Goal: Task Accomplishment & Management: Use online tool/utility

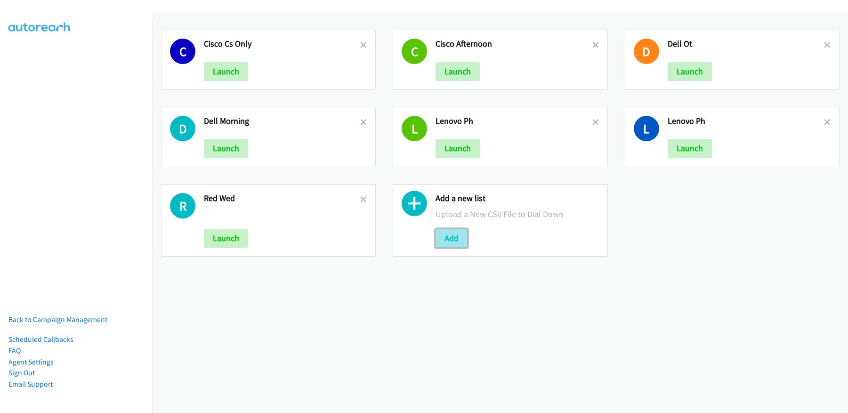
click at [456, 239] on button "Add" at bounding box center [451, 238] width 32 height 19
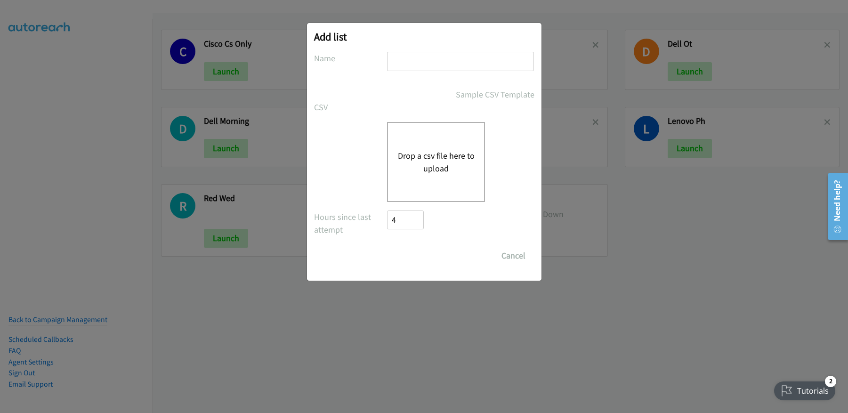
click at [443, 63] on input "text" at bounding box center [460, 61] width 147 height 19
type input "Dell_Fri"
click at [419, 171] on button "Drop a csv file here to upload" at bounding box center [435, 161] width 77 height 25
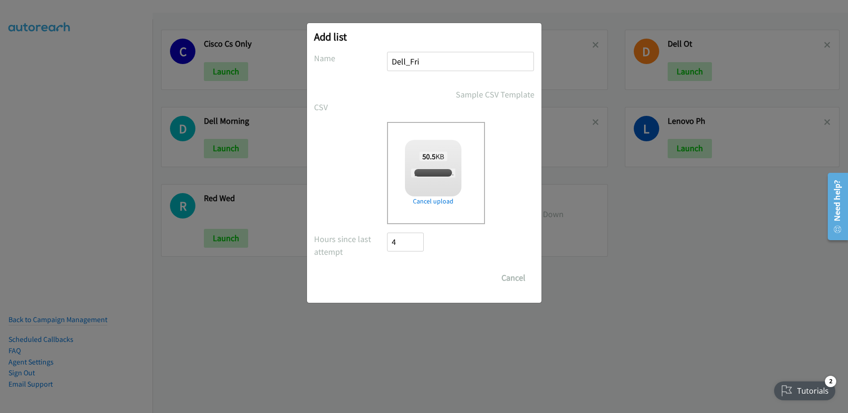
checkbox input "true"
click at [409, 274] on input "Save List" at bounding box center [411, 277] width 49 height 19
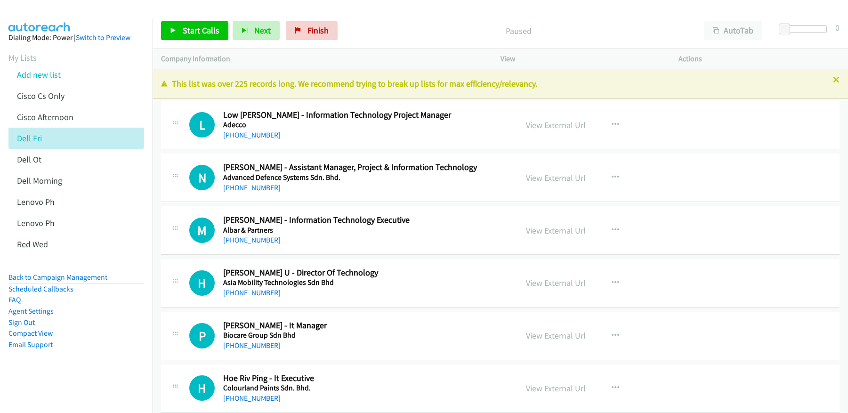
click at [601, 39] on div "Paused" at bounding box center [519, 30] width 354 height 19
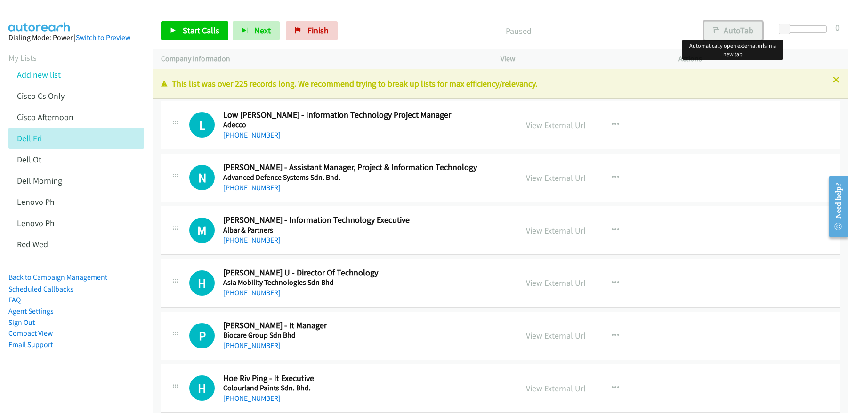
click at [737, 32] on button "AutoTab" at bounding box center [733, 30] width 58 height 19
drag, startPoint x: 439, startPoint y: 29, endPoint x: 432, endPoint y: 28, distance: 7.1
click at [438, 28] on p "Paused" at bounding box center [518, 30] width 336 height 13
click at [219, 29] on link "Start Calls" at bounding box center [194, 30] width 67 height 19
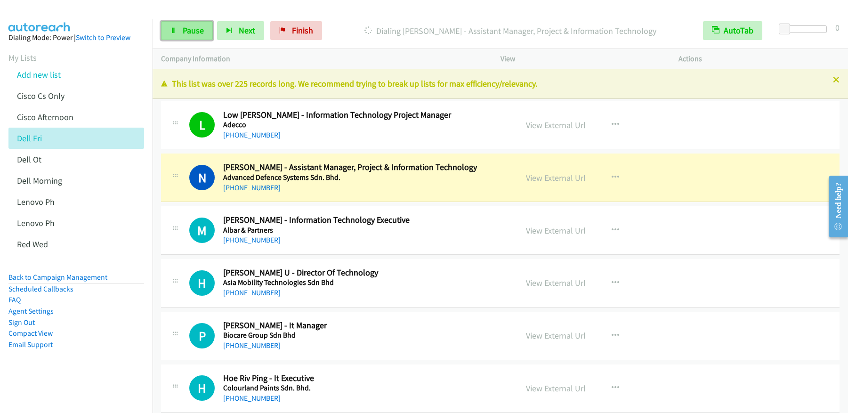
click at [188, 33] on span "Pause" at bounding box center [193, 30] width 21 height 11
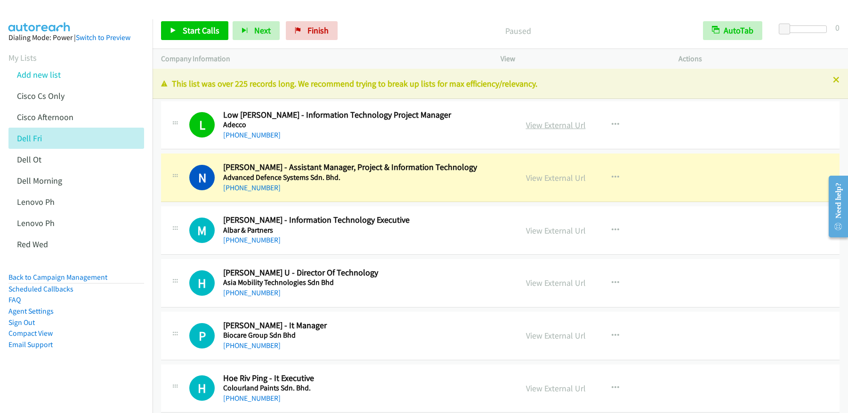
click at [553, 125] on link "View External Url" at bounding box center [556, 125] width 60 height 11
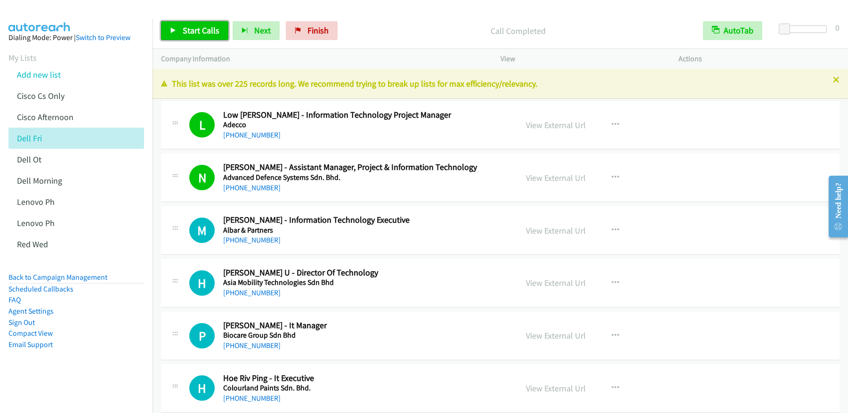
click at [197, 33] on span "Start Calls" at bounding box center [201, 30] width 37 height 11
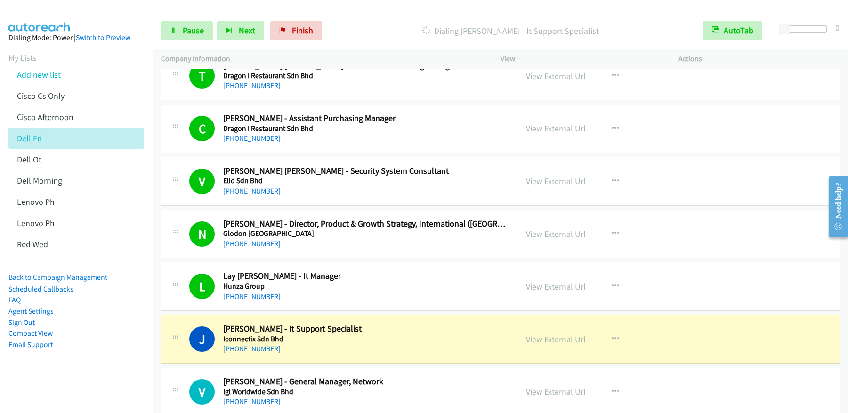
scroll to position [600, 0]
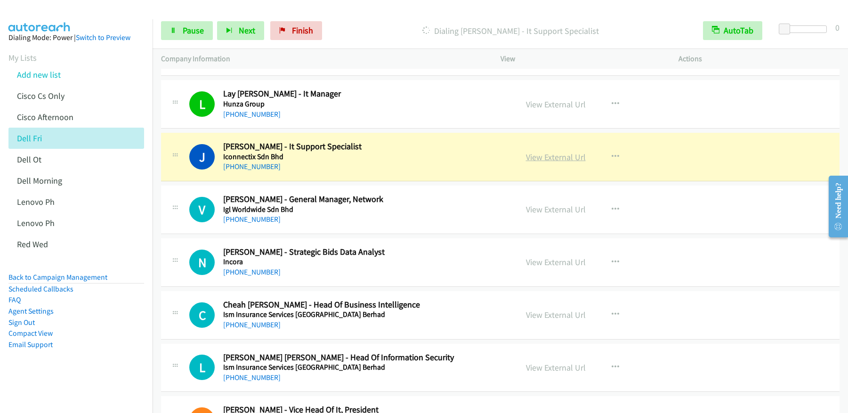
click at [545, 157] on link "View External Url" at bounding box center [556, 157] width 60 height 11
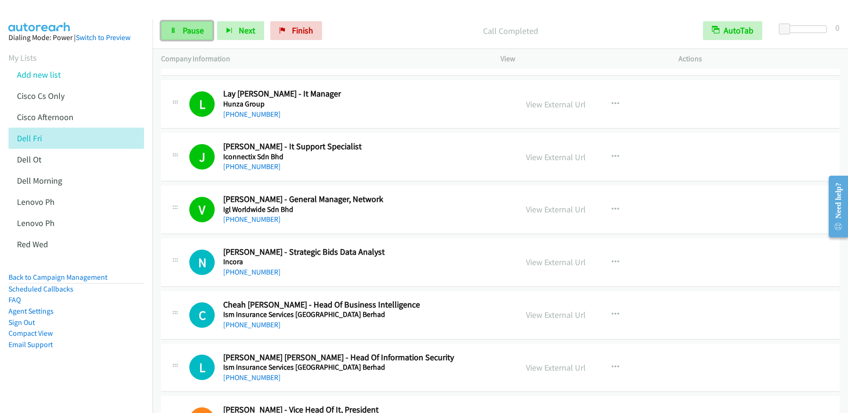
click at [184, 32] on span "Pause" at bounding box center [193, 30] width 21 height 11
click at [184, 32] on span "Start Calls" at bounding box center [201, 30] width 37 height 11
click at [187, 33] on span "Pause" at bounding box center [193, 30] width 21 height 11
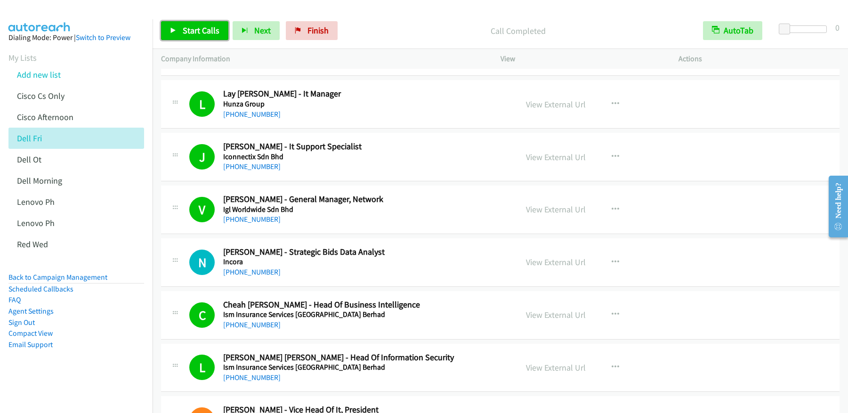
click at [202, 32] on span "Start Calls" at bounding box center [201, 30] width 37 height 11
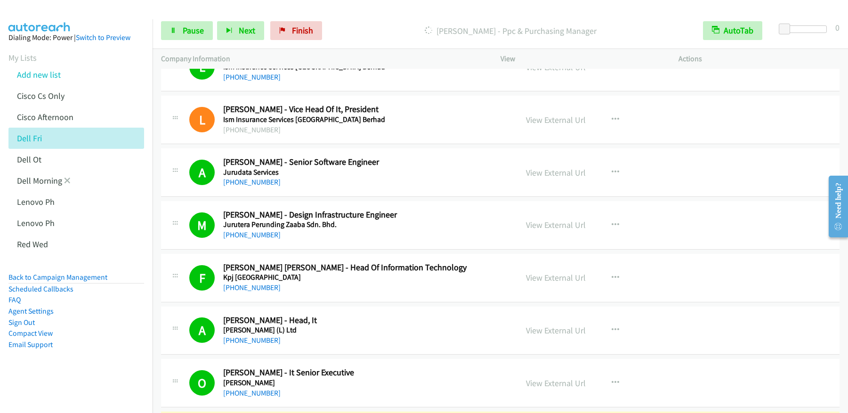
scroll to position [700, 0]
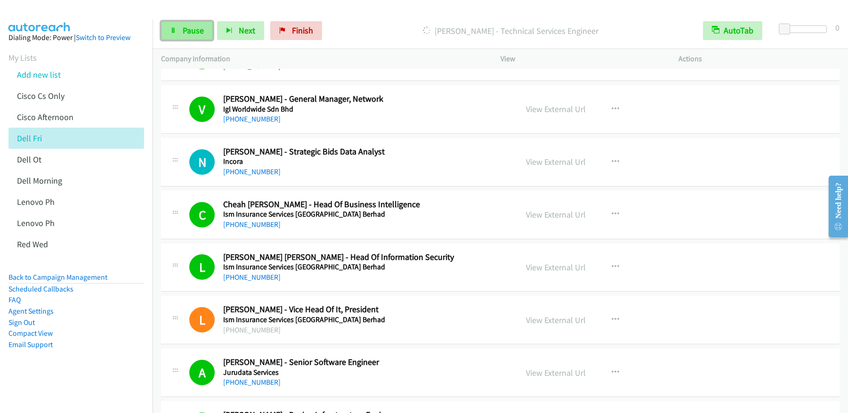
click at [190, 37] on link "Pause" at bounding box center [187, 30] width 52 height 19
click at [205, 29] on span "Start Calls" at bounding box center [201, 30] width 37 height 11
click at [185, 37] on link "Pause" at bounding box center [187, 30] width 52 height 19
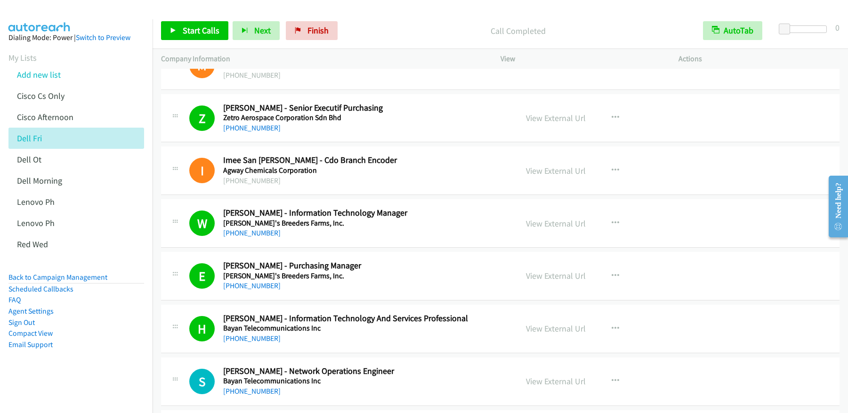
scroll to position [2217, 0]
click at [561, 171] on link "View External Url" at bounding box center [556, 171] width 60 height 11
click at [542, 224] on link "View External Url" at bounding box center [556, 223] width 60 height 11
click at [564, 280] on link "View External Url" at bounding box center [556, 276] width 60 height 11
click at [549, 330] on link "View External Url" at bounding box center [556, 328] width 60 height 11
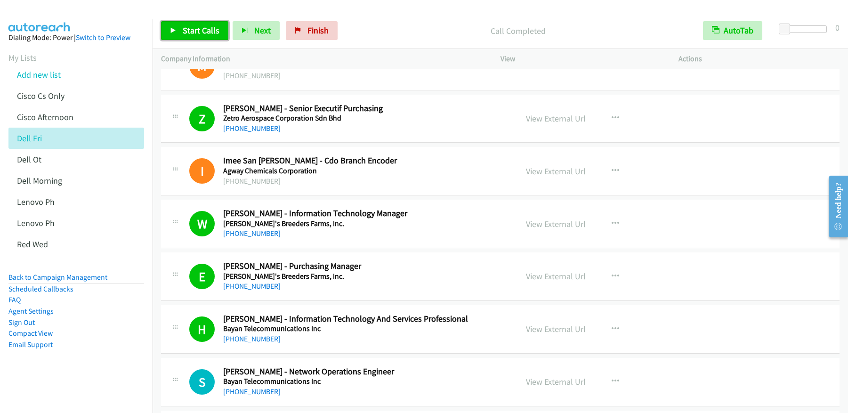
click at [186, 32] on span "Start Calls" at bounding box center [201, 30] width 37 height 11
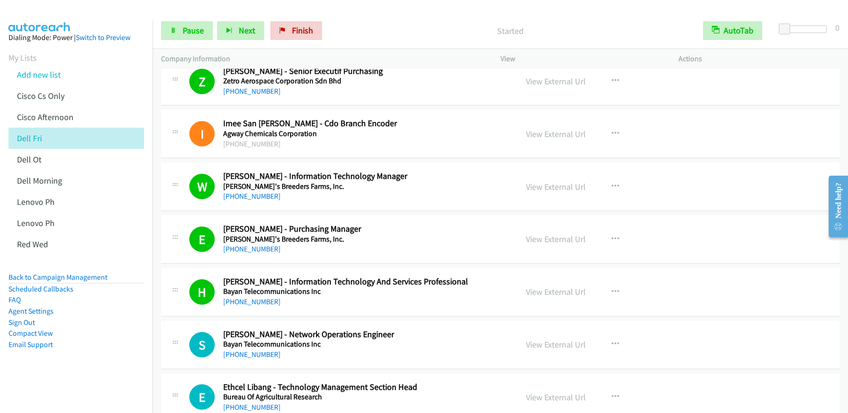
scroll to position [2491, 0]
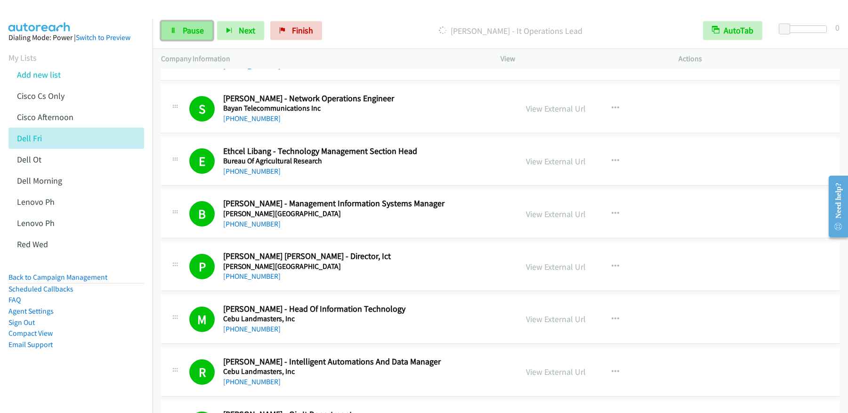
click at [188, 37] on link "Pause" at bounding box center [187, 30] width 52 height 19
click at [197, 35] on span "Start Calls" at bounding box center [201, 30] width 37 height 11
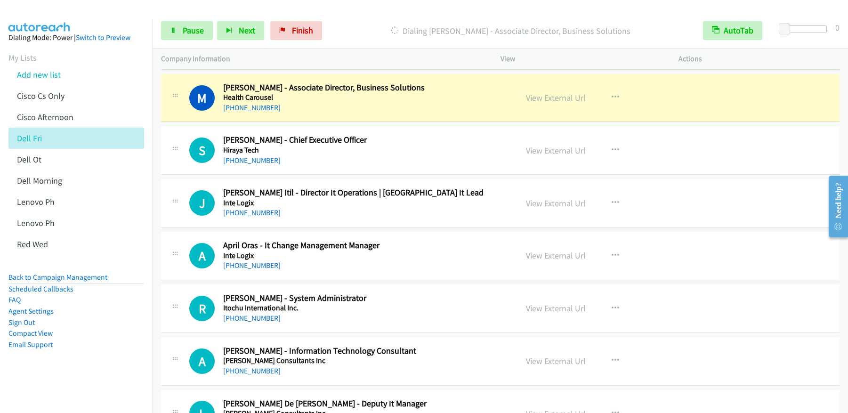
scroll to position [3877, 0]
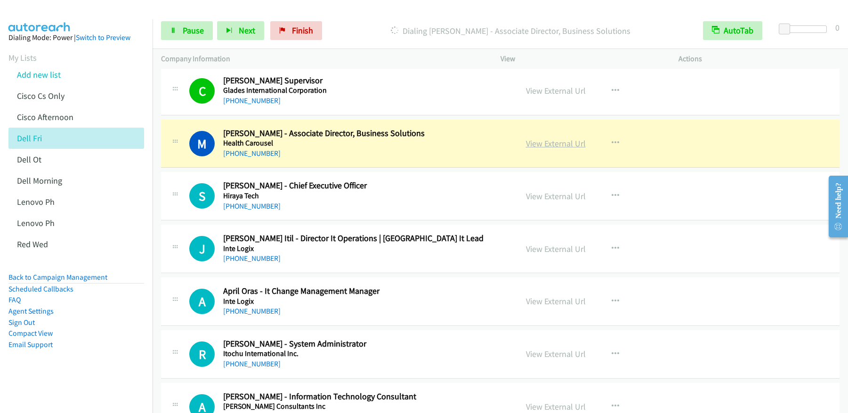
click at [561, 141] on link "View External Url" at bounding box center [556, 143] width 60 height 11
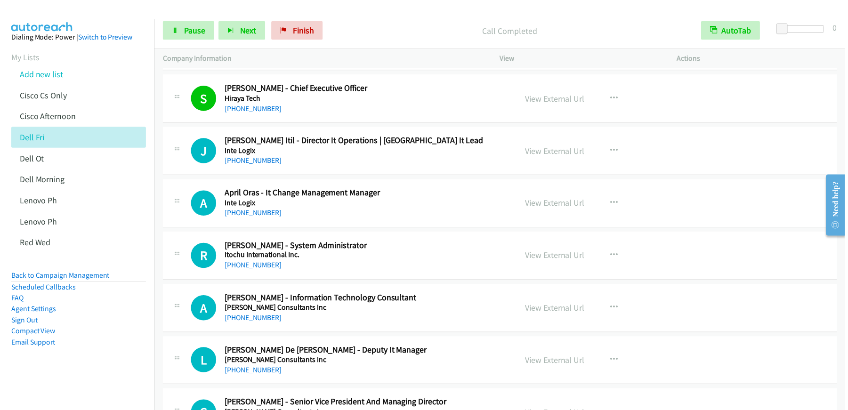
scroll to position [3972, 0]
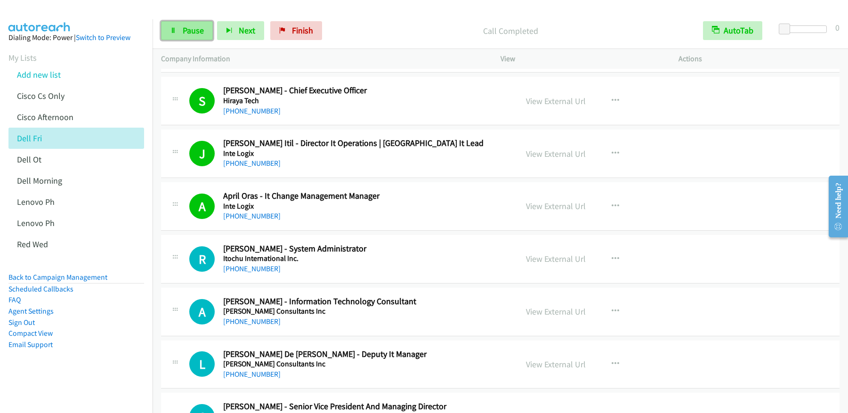
click at [191, 32] on span "Pause" at bounding box center [193, 30] width 21 height 11
click at [194, 34] on span "Start Calls" at bounding box center [201, 30] width 37 height 11
click at [198, 32] on span "Pause" at bounding box center [193, 30] width 21 height 11
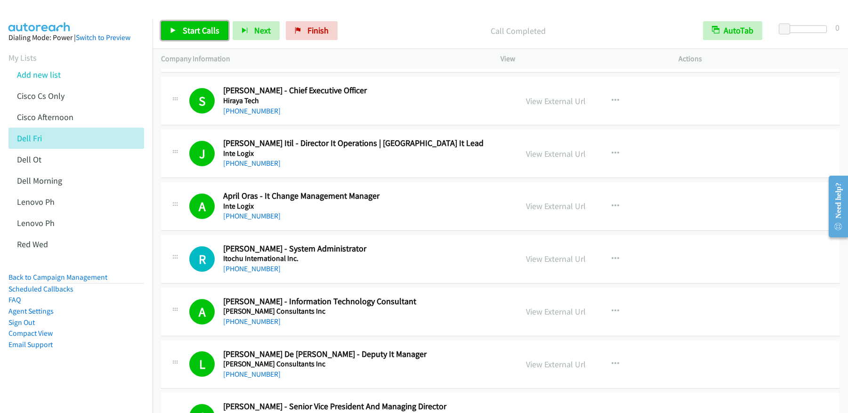
click at [199, 28] on span "Start Calls" at bounding box center [201, 30] width 37 height 11
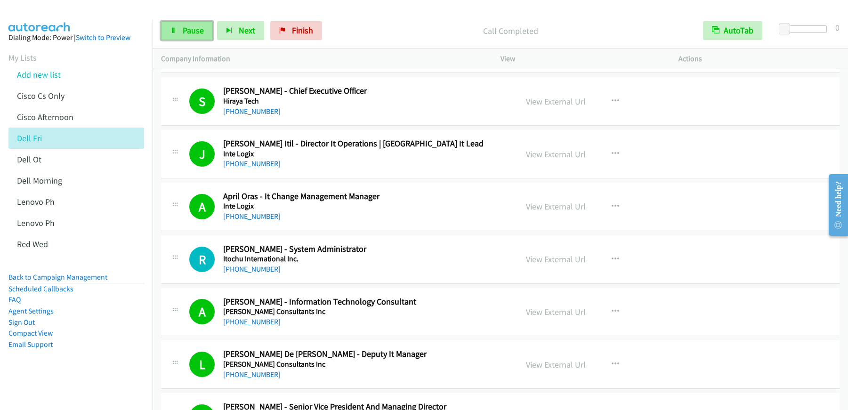
click at [191, 30] on span "Pause" at bounding box center [193, 30] width 21 height 11
click at [187, 31] on span "Start Calls" at bounding box center [201, 30] width 37 height 11
click at [194, 30] on span "Pause" at bounding box center [193, 30] width 21 height 11
click at [208, 27] on span "Start Calls" at bounding box center [201, 30] width 37 height 11
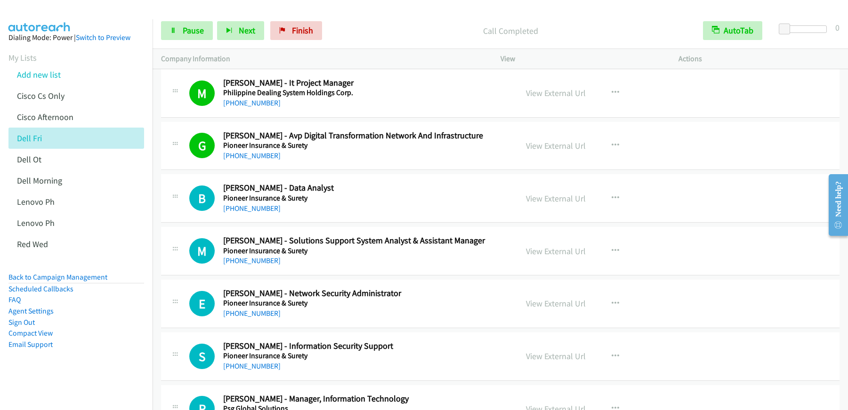
scroll to position [5617, 0]
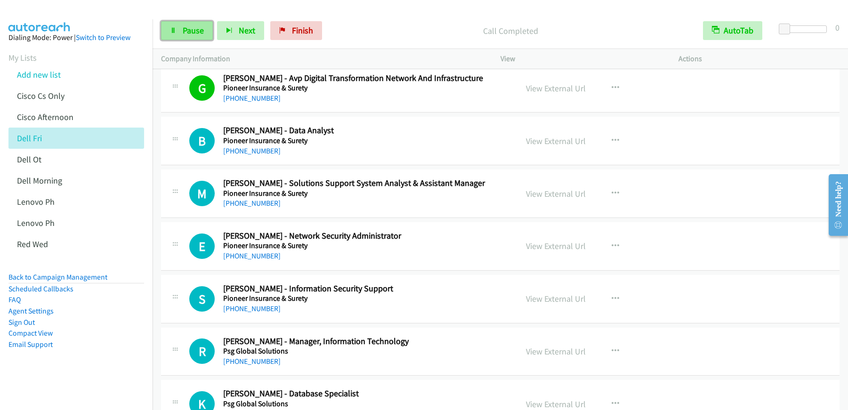
click at [191, 31] on span "Pause" at bounding box center [193, 30] width 21 height 11
click at [191, 31] on span "Start Calls" at bounding box center [201, 30] width 37 height 11
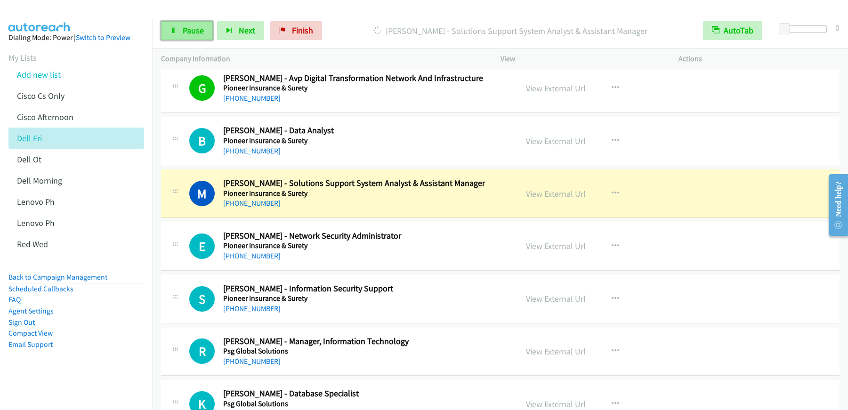
click at [184, 34] on span "Pause" at bounding box center [193, 30] width 21 height 11
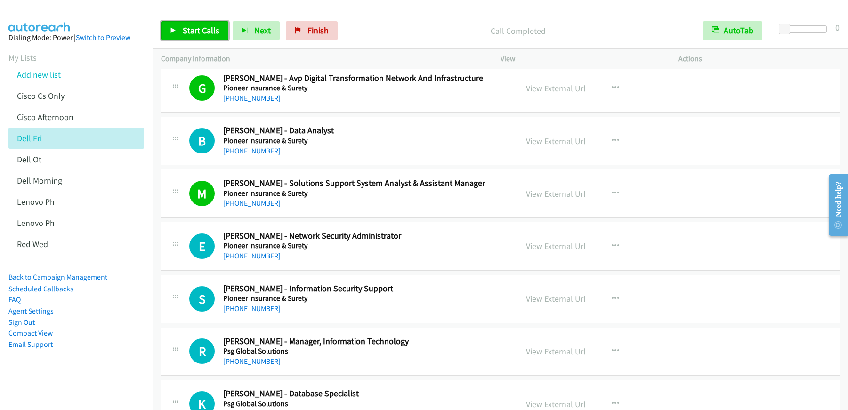
click at [200, 30] on span "Start Calls" at bounding box center [201, 30] width 37 height 11
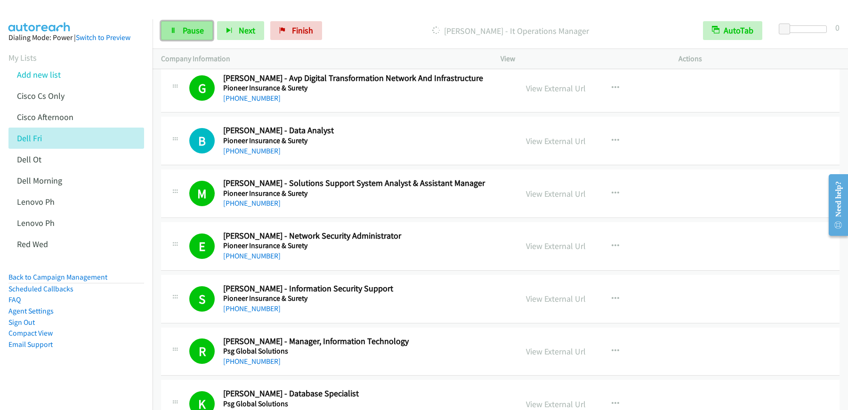
click at [195, 31] on span "Pause" at bounding box center [193, 30] width 21 height 11
click at [209, 33] on span "Start Calls" at bounding box center [201, 30] width 37 height 11
click at [179, 32] on link "Pause" at bounding box center [187, 30] width 52 height 19
click at [210, 28] on span "Start Calls" at bounding box center [201, 30] width 37 height 11
click at [199, 23] on link "Pause" at bounding box center [187, 30] width 52 height 19
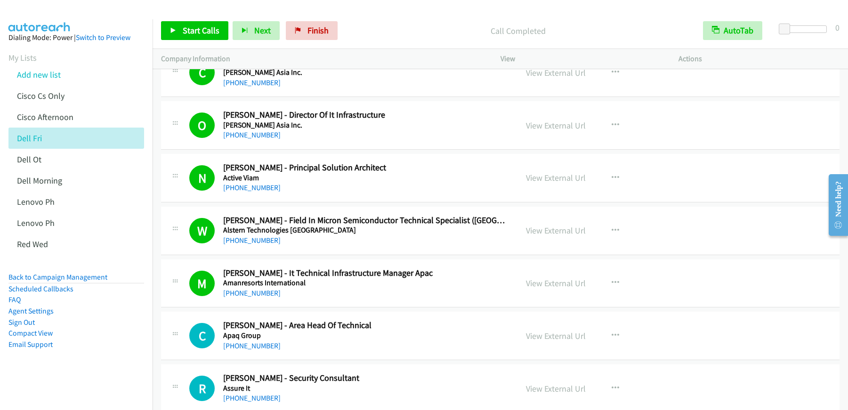
scroll to position [7626, 0]
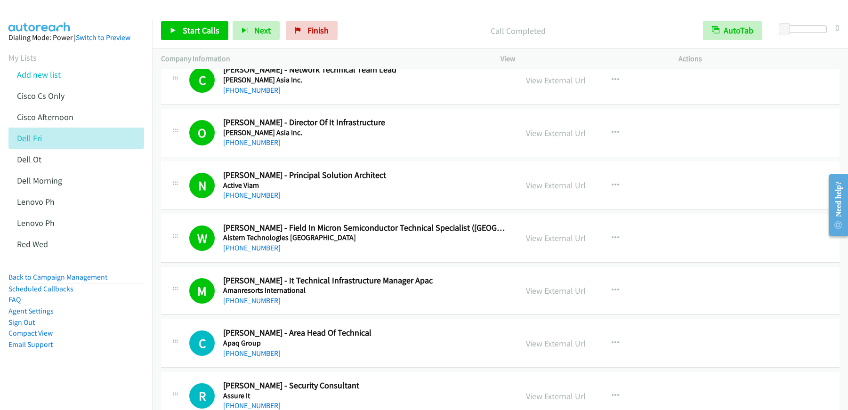
click at [563, 186] on link "View External Url" at bounding box center [556, 185] width 60 height 11
click at [563, 242] on link "View External Url" at bounding box center [556, 238] width 60 height 11
click at [540, 293] on link "View External Url" at bounding box center [556, 290] width 60 height 11
click at [198, 33] on span "Start Calls" at bounding box center [201, 30] width 37 height 11
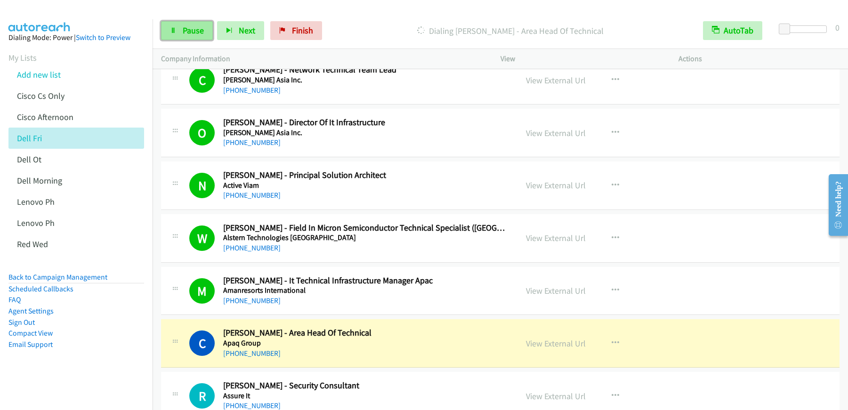
click at [195, 39] on link "Pause" at bounding box center [187, 30] width 52 height 19
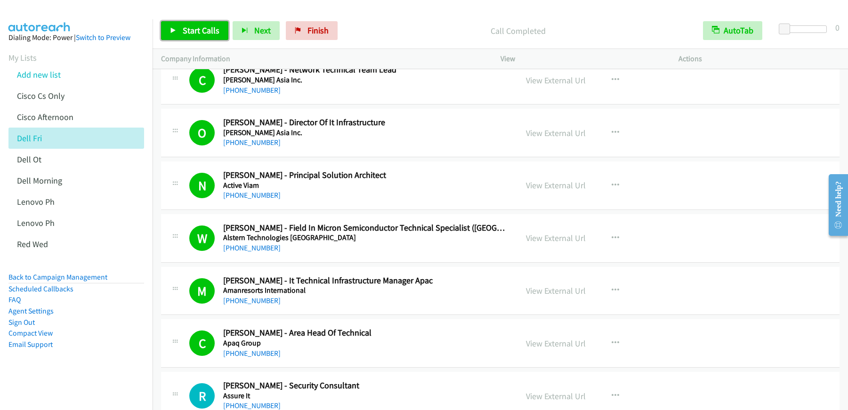
click at [197, 39] on link "Start Calls" at bounding box center [194, 30] width 67 height 19
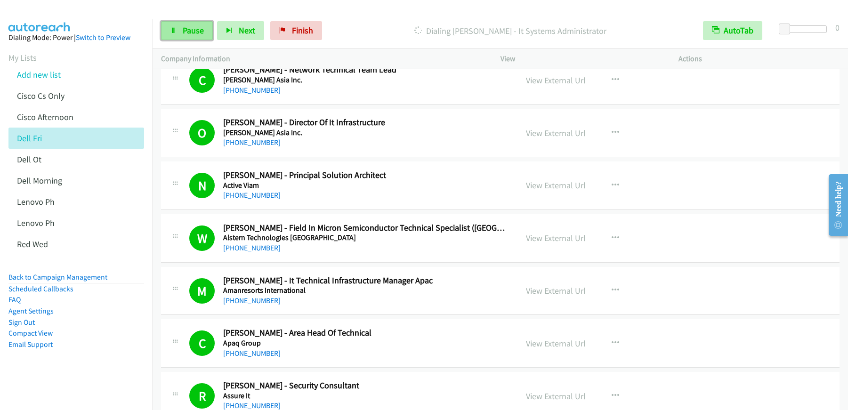
click at [211, 28] on link "Pause" at bounding box center [187, 30] width 52 height 19
click at [198, 34] on span "Start Calls" at bounding box center [201, 30] width 37 height 11
click at [185, 38] on link "Pause" at bounding box center [187, 30] width 52 height 19
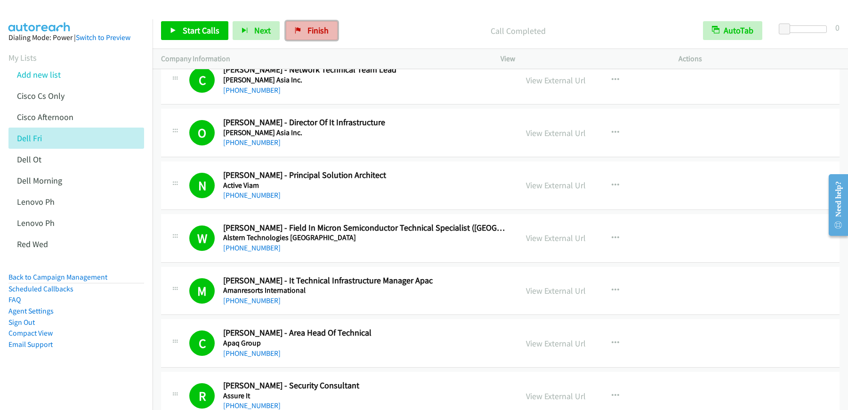
click at [299, 28] on link "Finish" at bounding box center [312, 30] width 52 height 19
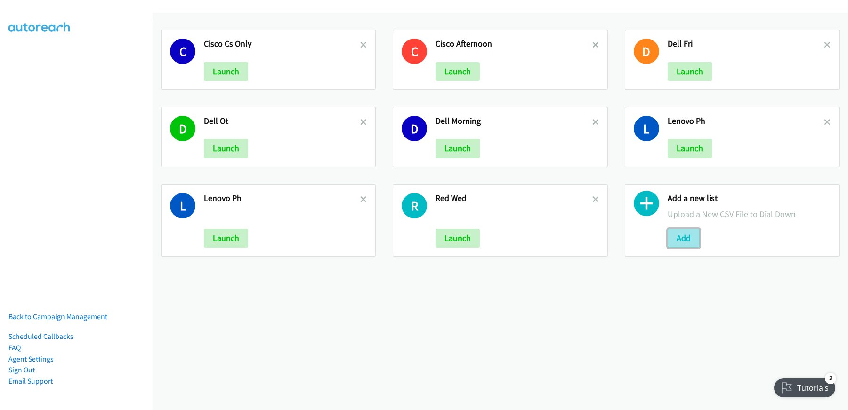
click at [682, 240] on button "Add" at bounding box center [684, 238] width 32 height 19
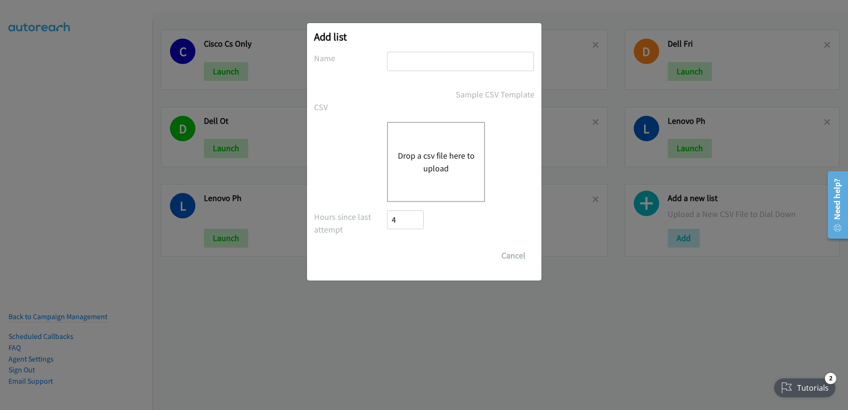
click at [442, 66] on input "text" at bounding box center [460, 61] width 147 height 19
type input "Split4"
click at [448, 158] on button "Drop a csv file here to upload" at bounding box center [435, 161] width 77 height 25
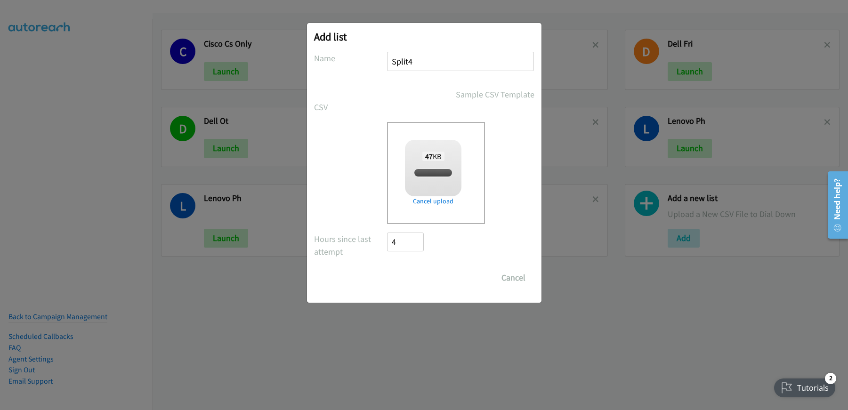
checkbox input "true"
click at [417, 276] on input "Save List" at bounding box center [411, 277] width 49 height 19
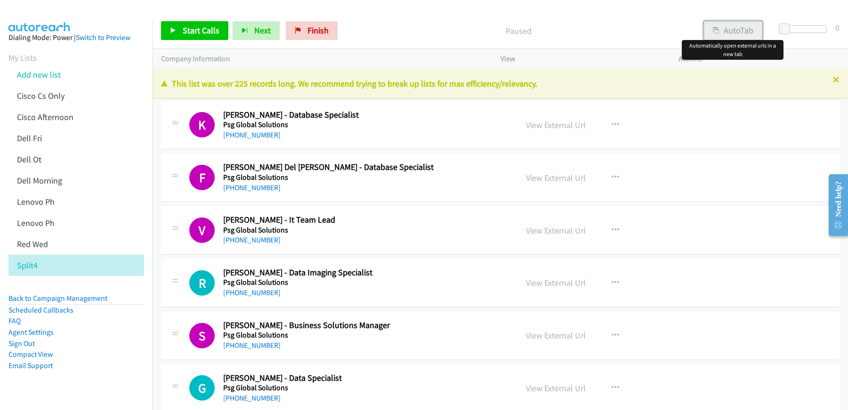
click at [733, 29] on button "AutoTab" at bounding box center [733, 30] width 58 height 19
click at [552, 129] on link "View External Url" at bounding box center [556, 125] width 60 height 11
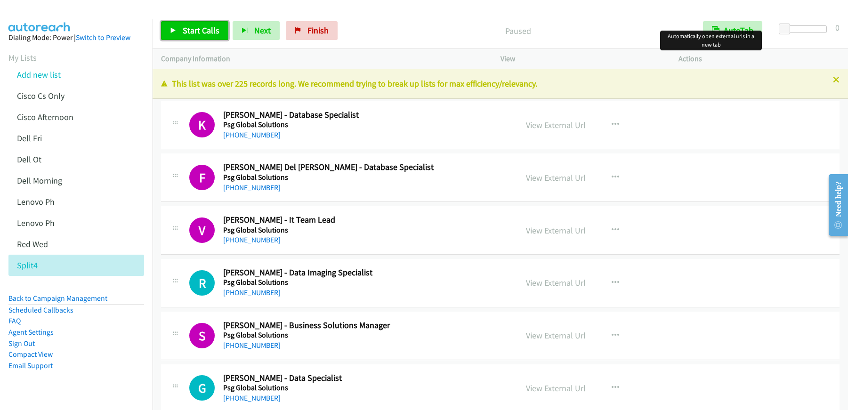
click at [202, 25] on span "Start Calls" at bounding box center [201, 30] width 37 height 11
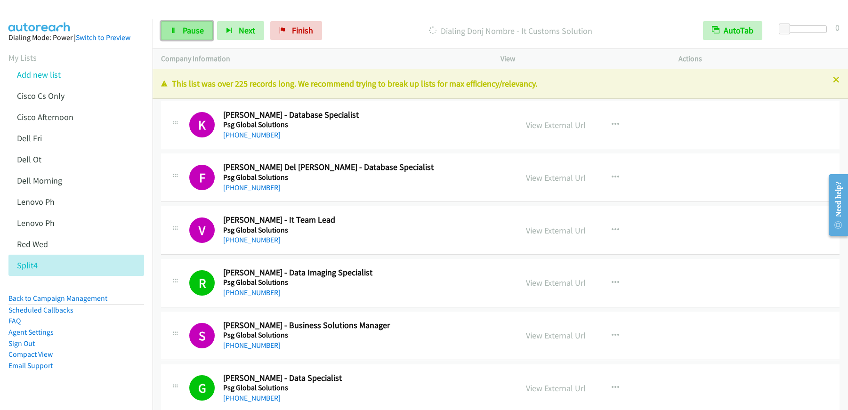
click at [191, 35] on span "Pause" at bounding box center [193, 30] width 21 height 11
click at [205, 32] on span "Start Calls" at bounding box center [201, 30] width 37 height 11
click at [205, 26] on link "Pause" at bounding box center [187, 30] width 52 height 19
click at [200, 35] on span "Start Calls" at bounding box center [201, 30] width 37 height 11
click at [197, 29] on span "Pause" at bounding box center [193, 30] width 21 height 11
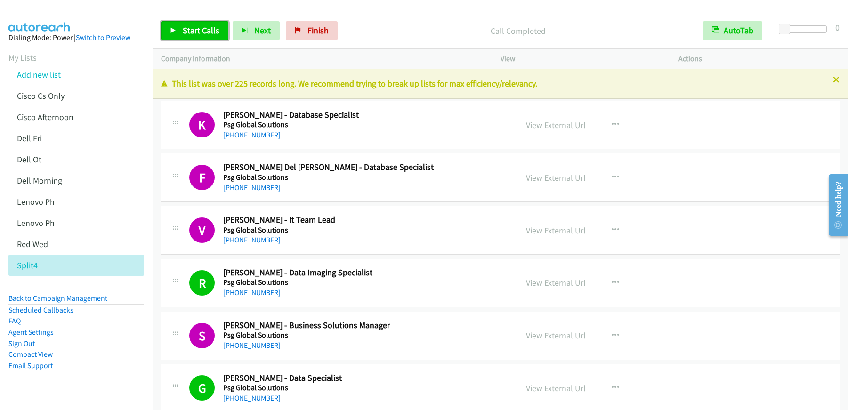
click at [187, 32] on span "Start Calls" at bounding box center [201, 30] width 37 height 11
click at [195, 40] on link "Pause" at bounding box center [187, 30] width 52 height 19
click at [186, 35] on span "Start Calls" at bounding box center [201, 30] width 37 height 11
click at [185, 36] on link "Pause" at bounding box center [187, 30] width 52 height 19
click at [198, 34] on span "Start Calls" at bounding box center [201, 30] width 37 height 11
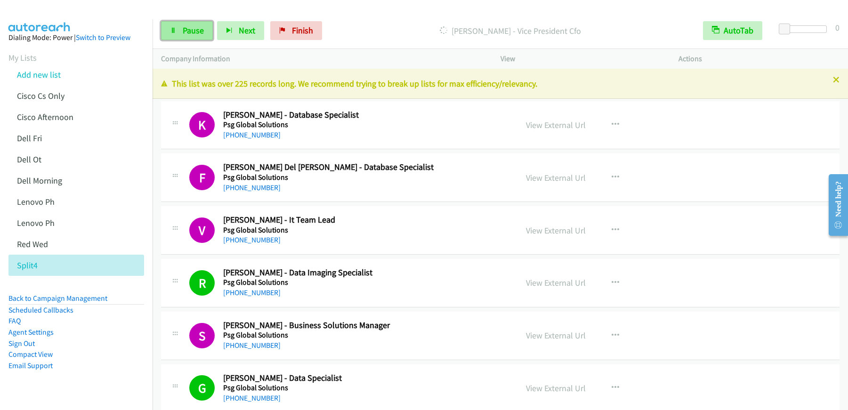
click at [195, 32] on span "Pause" at bounding box center [193, 30] width 21 height 11
click at [193, 33] on span "Start Calls" at bounding box center [201, 30] width 37 height 11
drag, startPoint x: 184, startPoint y: 32, endPoint x: 207, endPoint y: 33, distance: 23.1
click at [185, 32] on span "Pause" at bounding box center [193, 30] width 21 height 11
click at [319, 38] on link "Finish" at bounding box center [312, 30] width 52 height 19
